Goal: Register for event/course

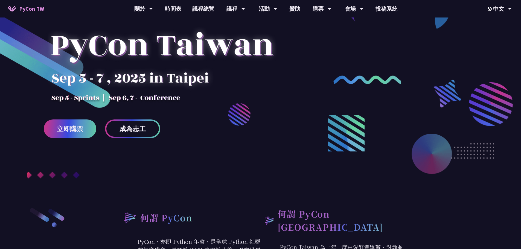
scroll to position [137, 0]
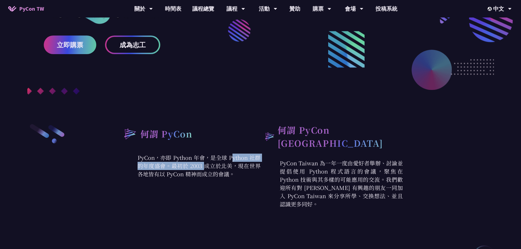
drag, startPoint x: 164, startPoint y: 158, endPoint x: 249, endPoint y: 158, distance: 85.1
click at [249, 158] on p "PyCon，亦即 Python 年會，是全球 Python 社群的年度盛會。最初於 2003 成立於北美，現在世界各地皆有以 PyCon 精神而成立的會議。" at bounding box center [189, 166] width 142 height 25
click at [237, 161] on p "PyCon，亦即 Python 年會，是全球 Python 社群的年度盛會。最初於 2003 成立於北美，現在世界各地皆有以 PyCon 精神而成立的會議。" at bounding box center [189, 166] width 142 height 25
drag, startPoint x: 140, startPoint y: 164, endPoint x: 234, endPoint y: 175, distance: 94.7
click at [234, 175] on p "PyCon，亦即 Python 年會，是全球 Python 社群的年度盛會。最初於 2003 成立於北美，現在世界各地皆有以 PyCon 精神而成立的會議。" at bounding box center [189, 166] width 142 height 25
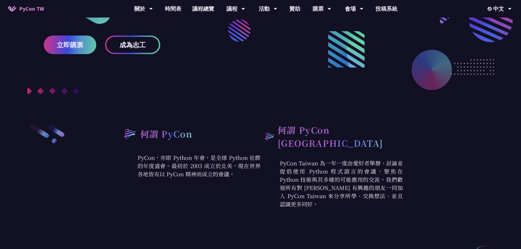
click at [234, 175] on p "PyCon，亦即 Python 年會，是全球 Python 社群的年度盛會。最初於 2003 成立於北美，現在世界各地皆有以 PyCon 精神而成立的會議。" at bounding box center [189, 166] width 142 height 25
drag, startPoint x: 289, startPoint y: 159, endPoint x: 378, endPoint y: 158, distance: 88.6
click at [378, 159] on p "PyCon Taiwan 為一年一度由愛好者舉辦、討論並提倡使用 Python 程式語言的會議，聚焦在 Python 技術與其多樣的可能應用的交流。我們歡迎所…" at bounding box center [332, 183] width 142 height 49
drag, startPoint x: 280, startPoint y: 167, endPoint x: 377, endPoint y: 167, distance: 97.4
click at [377, 167] on p "PyCon Taiwan 為一年一度由愛好者舉辦、討論並提倡使用 Python 程式語言的會議，聚焦在 Python 技術與其多樣的可能應用的交流。我們歡迎所…" at bounding box center [332, 183] width 142 height 49
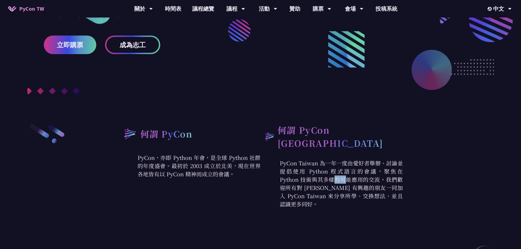
drag, startPoint x: 383, startPoint y: 166, endPoint x: 396, endPoint y: 166, distance: 12.6
click at [396, 166] on p "PyCon Taiwan 為一年一度由愛好者舉辦、討論並提倡使用 Python 程式語言的會議，聚焦在 Python 技術與其多樣的可能應用的交流。我們歡迎所…" at bounding box center [332, 183] width 142 height 49
drag, startPoint x: 282, startPoint y: 174, endPoint x: 366, endPoint y: 175, distance: 83.7
click at [366, 175] on p "PyCon Taiwan 為一年一度由愛好者舉辦、討論並提倡使用 Python 程式語言的會議，聚焦在 Python 技術與其多樣的可能應用的交流。我們歡迎所…" at bounding box center [332, 183] width 142 height 49
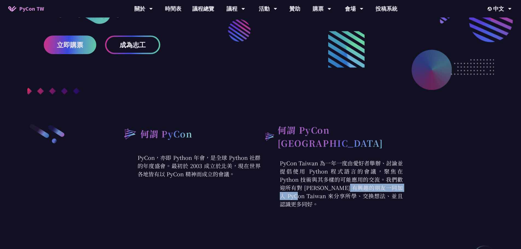
drag, startPoint x: 285, startPoint y: 182, endPoint x: 352, endPoint y: 181, distance: 67.0
click at [352, 181] on p "PyCon Taiwan 為一年一度由愛好者舉辦、討論並提倡使用 Python 程式語言的會議，聚焦在 Python 技術與其多樣的可能應用的交流。我們歡迎所…" at bounding box center [332, 183] width 142 height 49
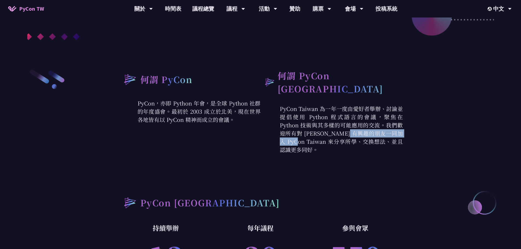
scroll to position [191, 0]
drag, startPoint x: 313, startPoint y: 133, endPoint x: 362, endPoint y: 133, distance: 49.0
click at [362, 133] on p "PyCon Taiwan 為一年一度由愛好者舉辦、討論並提倡使用 Python 程式語言的會議，聚焦在 Python 技術與其多樣的可能應用的交流。我們歡迎所…" at bounding box center [332, 128] width 142 height 49
click at [362, 134] on p "PyCon Taiwan 為一年一度由愛好者舉辦、討論並提倡使用 Python 程式語言的會議，聚焦在 Python 技術與其多樣的可能應用的交流。我們歡迎所…" at bounding box center [332, 128] width 142 height 49
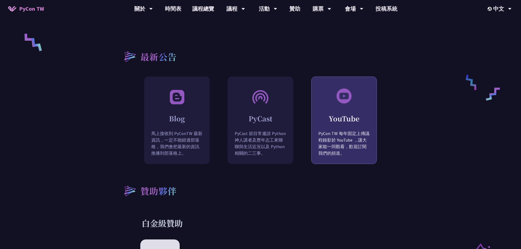
scroll to position [465, 0]
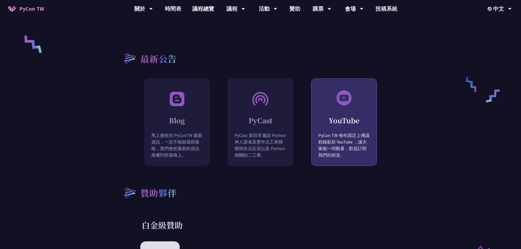
click at [353, 116] on h2 "YouTube" at bounding box center [344, 121] width 65 height 10
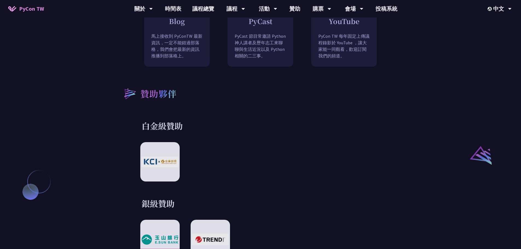
scroll to position [0, 0]
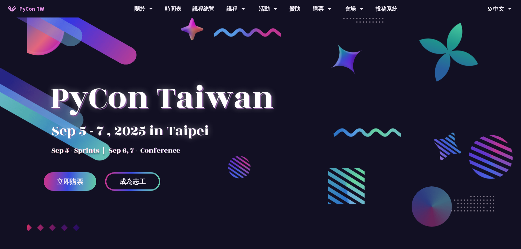
drag, startPoint x: 404, startPoint y: 187, endPoint x: 390, endPoint y: 58, distance: 129.9
click at [330, 26] on link "購票資訊" at bounding box center [322, 25] width 53 height 13
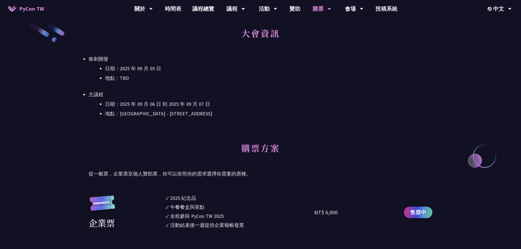
scroll to position [246, 0]
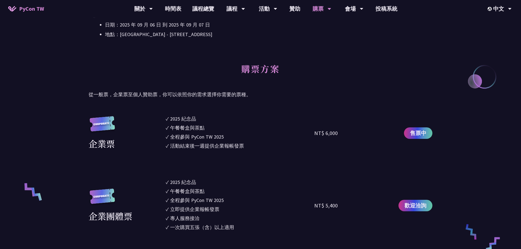
drag, startPoint x: 170, startPoint y: 118, endPoint x: 201, endPoint y: 118, distance: 31.2
click at [201, 118] on li "✓ 2025 [PERSON_NAME]" at bounding box center [240, 118] width 149 height 7
drag, startPoint x: 170, startPoint y: 129, endPoint x: 202, endPoint y: 128, distance: 32.0
click at [202, 128] on li "✓ 午餐餐盒與茶點" at bounding box center [240, 127] width 149 height 7
drag, startPoint x: 170, startPoint y: 135, endPoint x: 225, endPoint y: 137, distance: 54.2
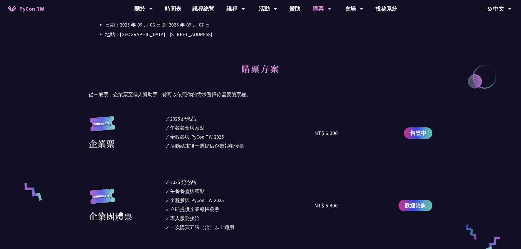
click at [225, 137] on li "✓ 全程參與 PyCon TW 2025" at bounding box center [240, 136] width 149 height 7
drag, startPoint x: 173, startPoint y: 148, endPoint x: 243, endPoint y: 145, distance: 69.8
click at [243, 145] on div "活動結束後一週提供企業報帳發票" at bounding box center [207, 145] width 74 height 7
click at [237, 147] on div "活動結束後一週提供企業報帳發票" at bounding box center [207, 145] width 74 height 7
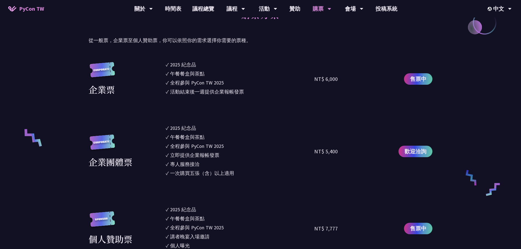
scroll to position [301, 0]
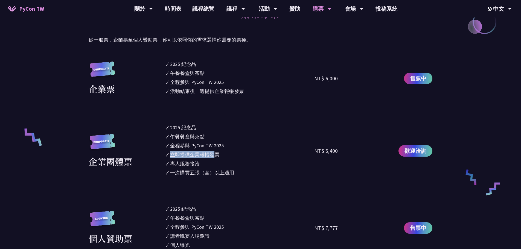
drag, startPoint x: 171, startPoint y: 155, endPoint x: 217, endPoint y: 155, distance: 46.2
click at [217, 155] on div "立即提供企業報帳發票" at bounding box center [194, 154] width 49 height 7
drag, startPoint x: 170, startPoint y: 173, endPoint x: 237, endPoint y: 175, distance: 67.3
click at [237, 175] on li "✓ 一次購買五張（含）以上適用" at bounding box center [240, 172] width 149 height 7
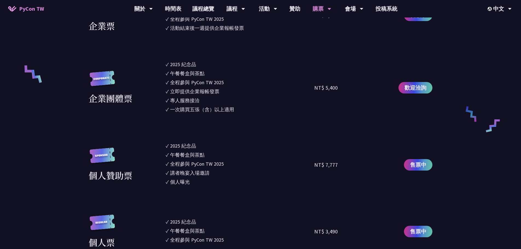
scroll to position [383, 0]
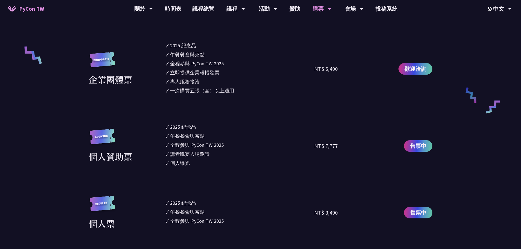
drag, startPoint x: 171, startPoint y: 164, endPoint x: 194, endPoint y: 164, distance: 23.5
click at [194, 164] on li "✓ 個人曝光" at bounding box center [240, 162] width 149 height 7
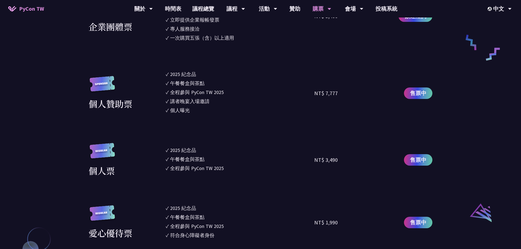
scroll to position [438, 0]
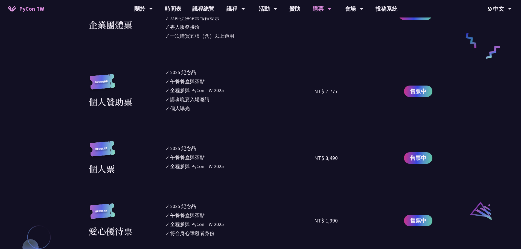
drag, startPoint x: 170, startPoint y: 163, endPoint x: 220, endPoint y: 163, distance: 50.0
click at [220, 163] on li "✓ 全程參與 PyCon TW 2025" at bounding box center [240, 166] width 149 height 7
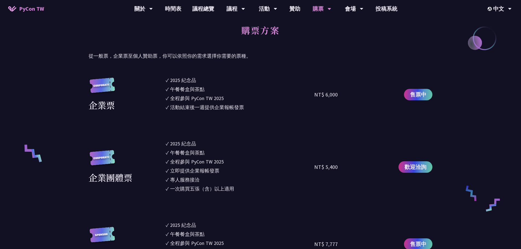
scroll to position [273, 0]
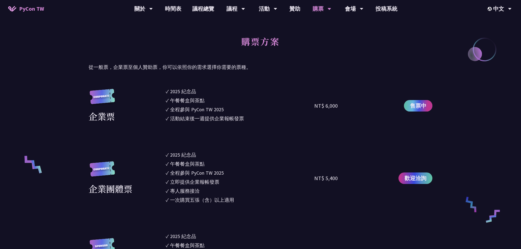
click at [412, 108] on span "售票中" at bounding box center [418, 106] width 16 height 8
